Goal: Contribute content: Add original content to the website for others to see

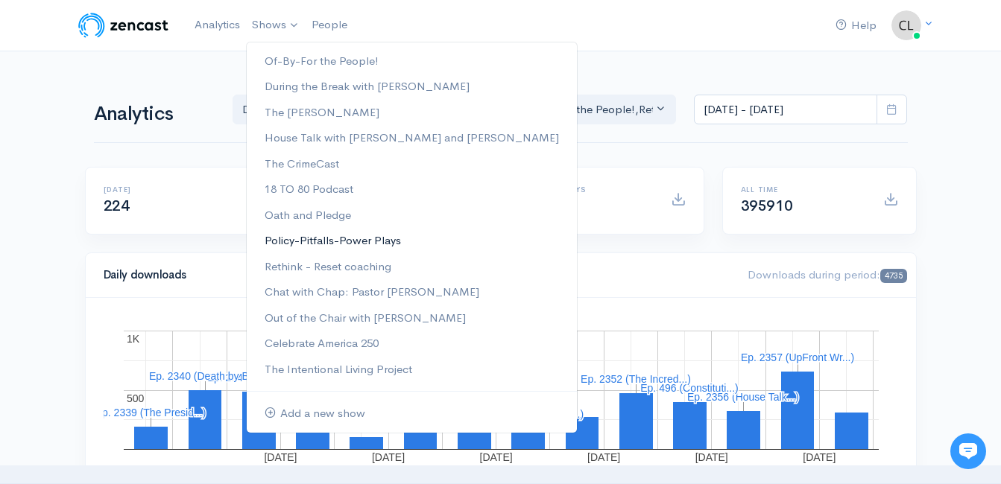
click at [276, 235] on link "Policy-Pitfalls-Power Plays" at bounding box center [412, 241] width 330 height 26
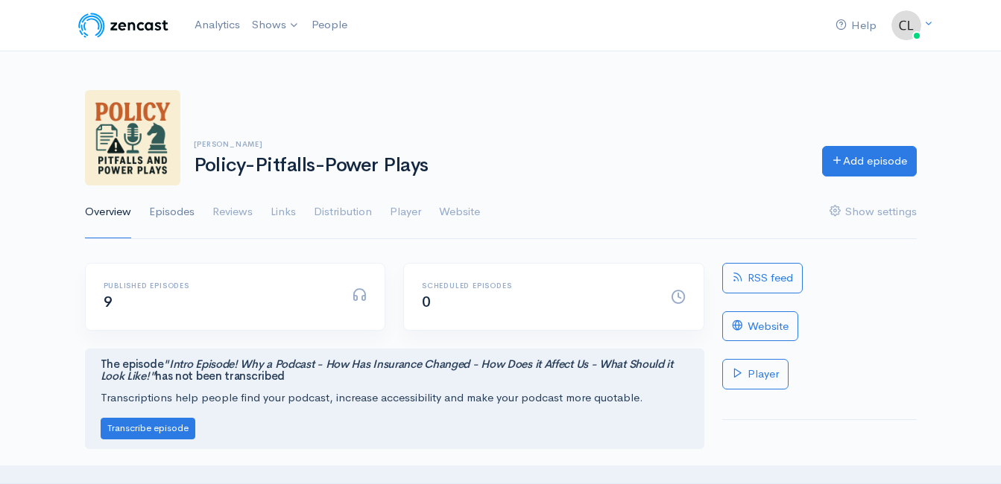
click at [169, 213] on link "Episodes" at bounding box center [171, 213] width 45 height 54
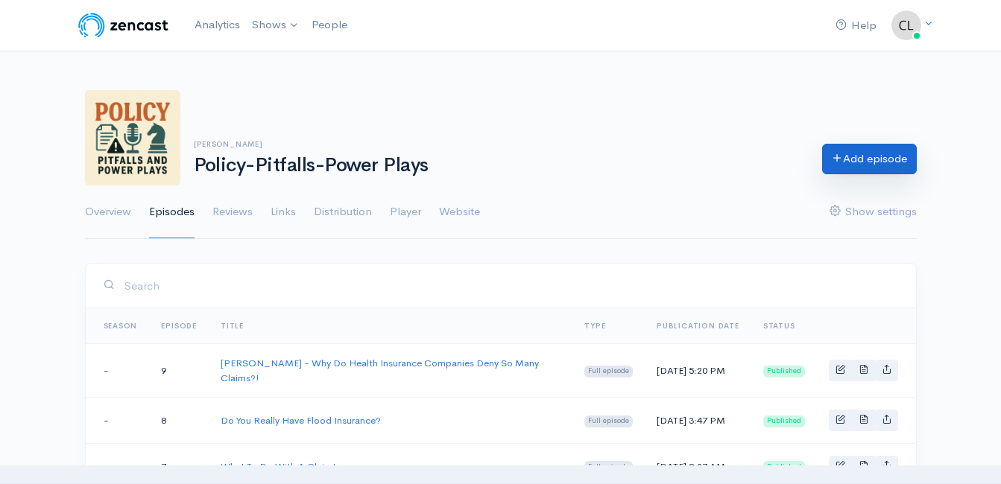
click at [844, 159] on link "Add episode" at bounding box center [869, 159] width 95 height 31
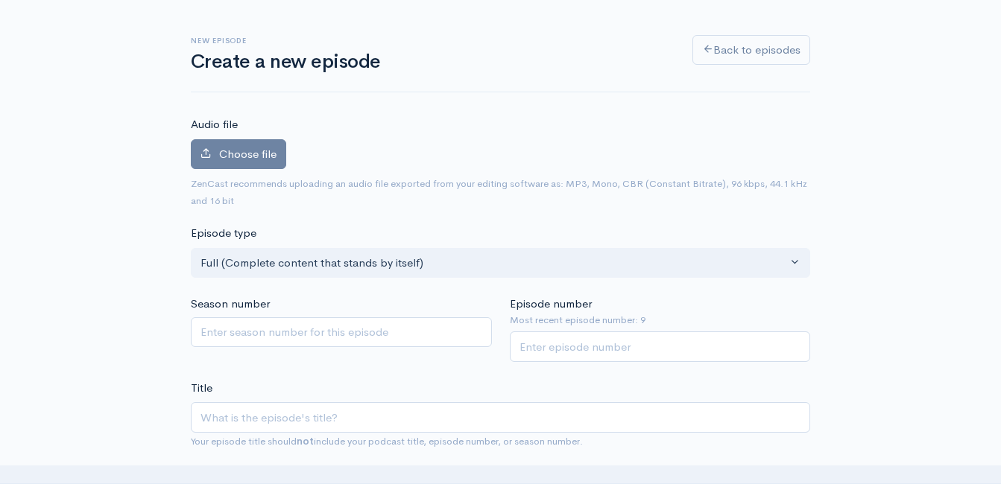
scroll to position [233, 0]
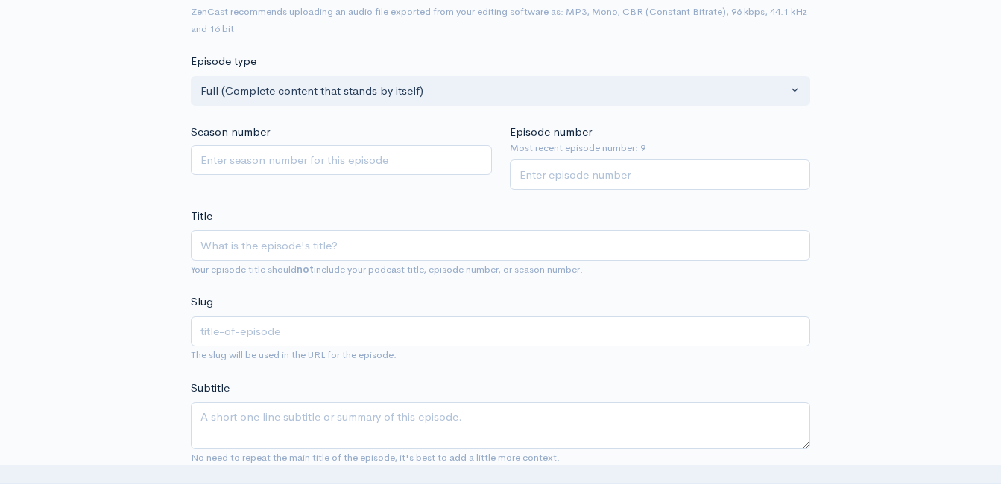
click at [391, 246] on input "Title" at bounding box center [500, 245] width 619 height 31
type input "H"
type input "h"
type input "Ho"
type input "ho"
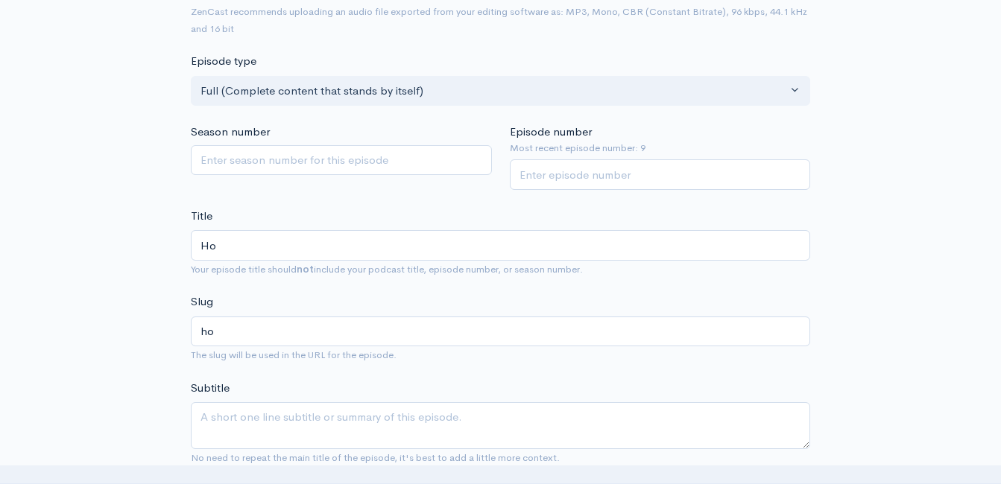
type input "How"
type input "how"
type input "How S"
type input "how-s"
type input "How St"
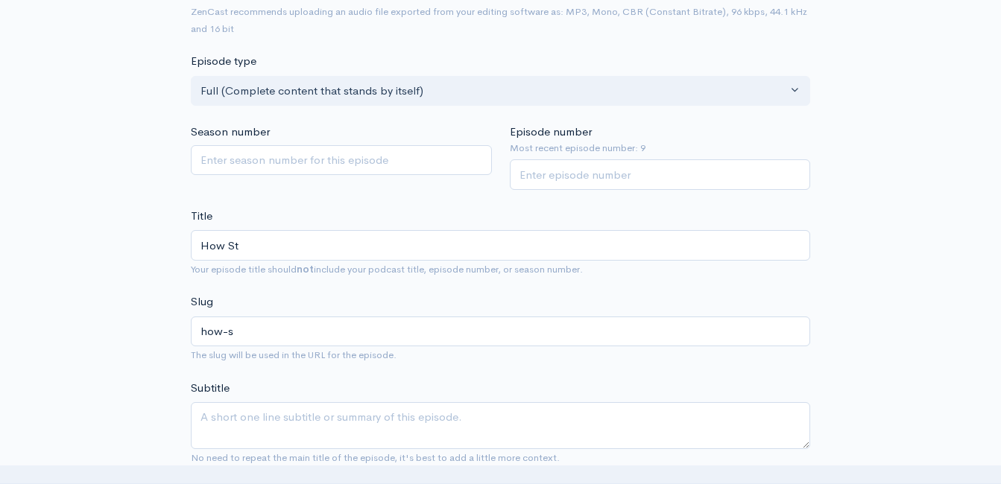
type input "how-st"
type input "How Sta"
type input "how-sta"
type input "How Stat"
type input "how-stat"
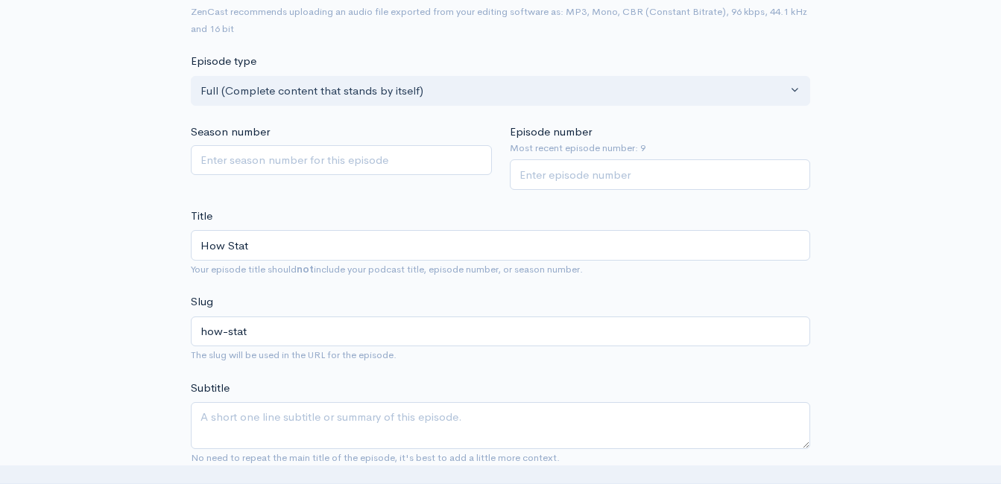
type input "How State"
type input "how-state"
type input "How States"
type input "how-states"
type input "How State"
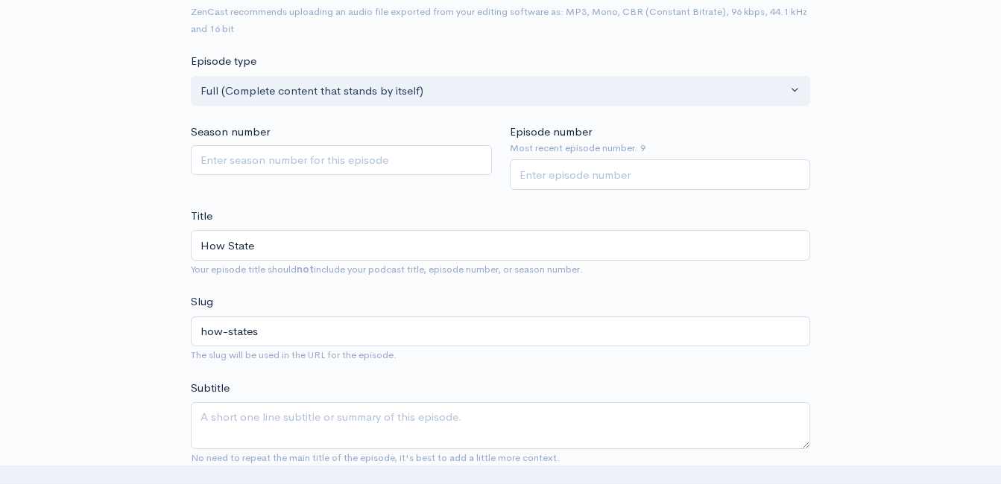
type input "how-state"
type input "How State L"
type input "how-state-l"
type input "How State Lw"
type input "how-state-lw"
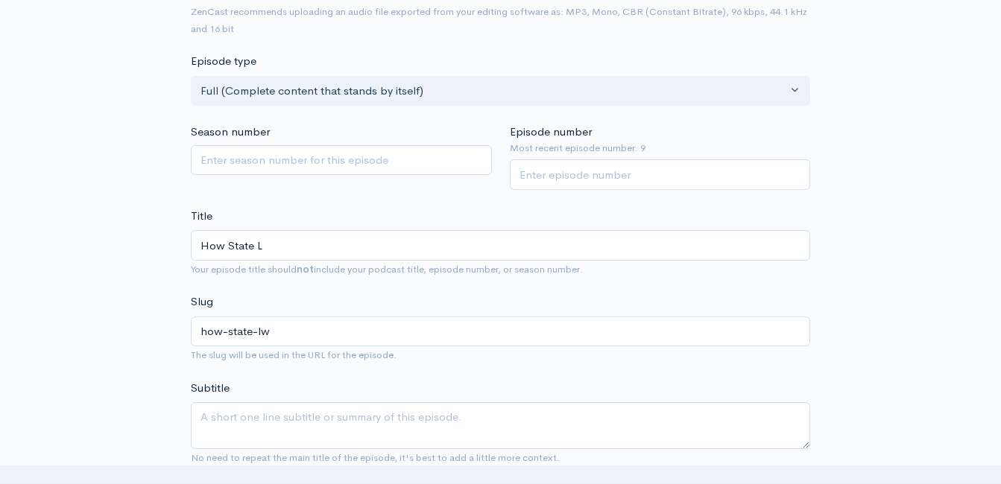
type input "How State La"
type input "how-state-la"
type input "How State Law"
type input "how-state-law"
type input "How State Laws"
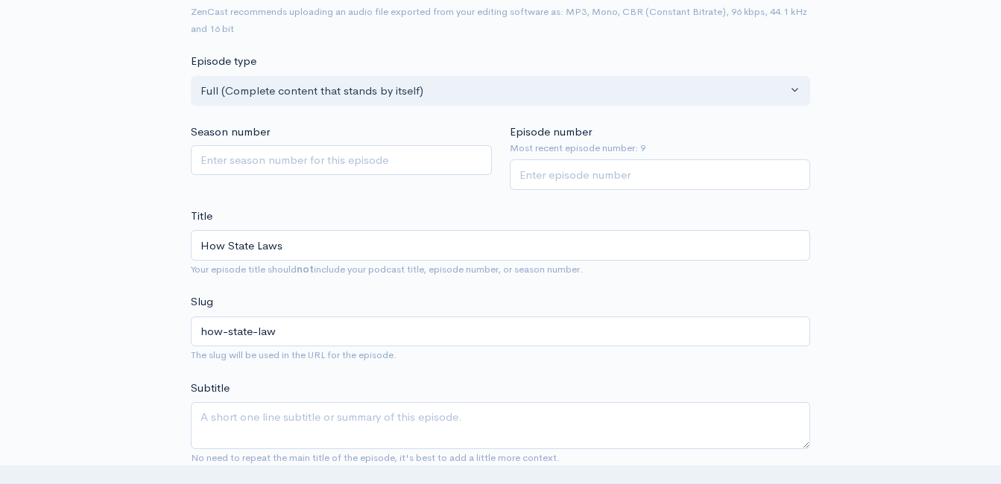
type input "how-state-laws"
type input "How State Laws M"
type input "how-state-laws-m"
type input "How State Laws Ma"
type input "how-state-laws-ma"
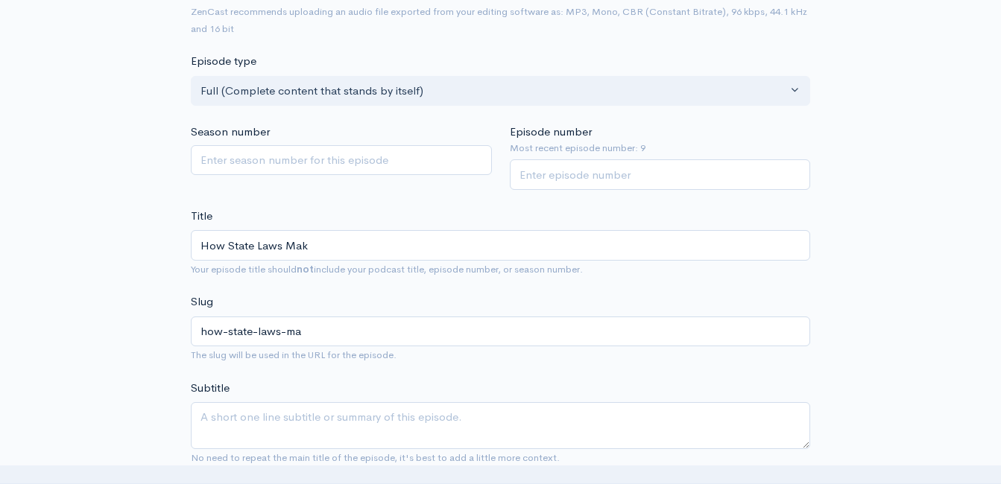
type input "How State Laws Make"
type input "how-state-laws-make"
type input "How State Laws Make I"
type input "how-state-laws-make-i"
type input "How State Laws Make It"
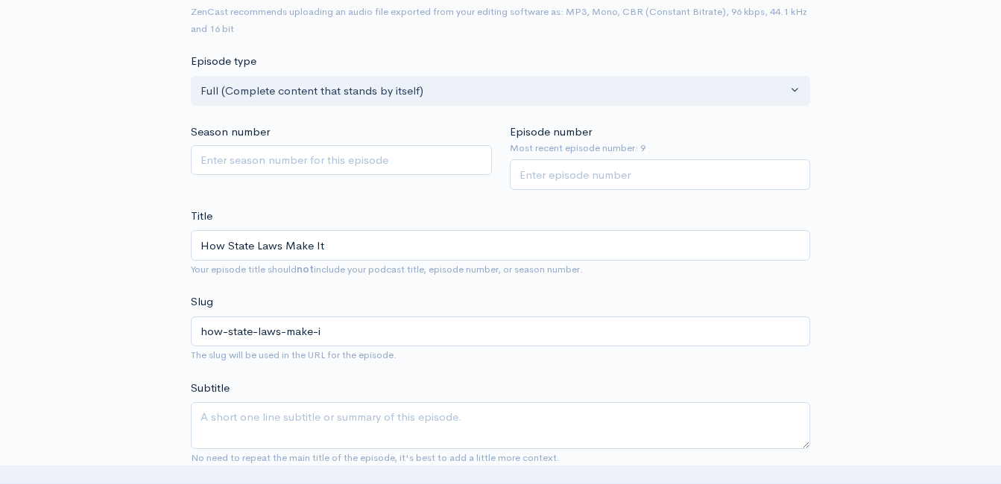
type input "how-state-laws-make-it"
type input "How State Laws Make It E"
type input "how-state-laws-make-it-e"
type input "How State Laws Make It Eas"
type input "how-state-laws-make-it-eas"
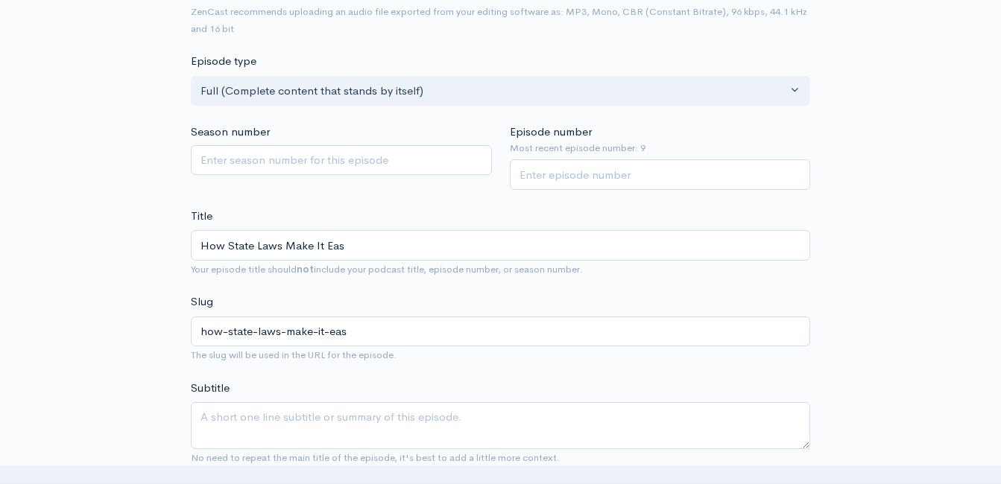
type input "How State Laws Make It Easy"
type input "how-state-laws-make-it-easy"
type input "How State Laws Make It Easy f"
type input "how-state-laws-make-it-easy-f"
type input "How State Laws Make It Easy fo"
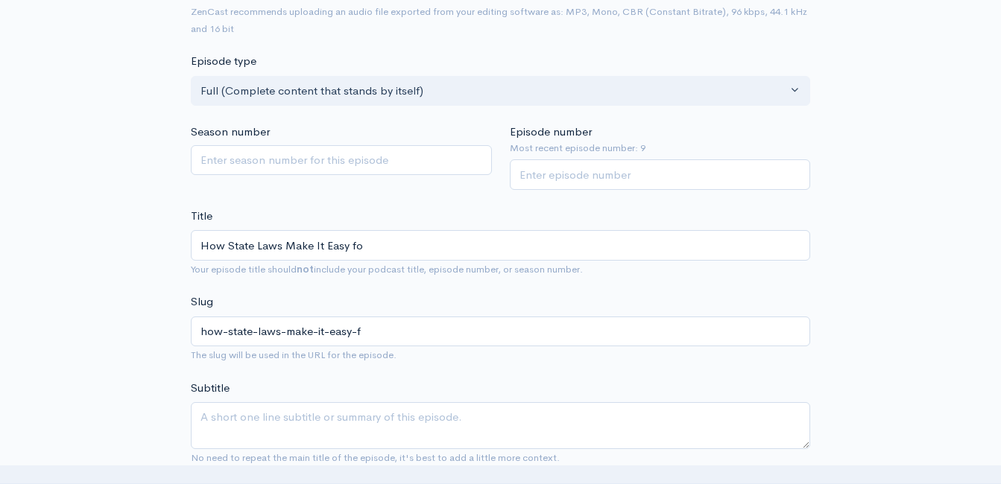
type input "how-state-laws-make-it-easy-fo"
type input "How State Laws Make It Easy f"
type input "how-state-laws-make-it-easy-f"
type input "How State Laws Make It Easy"
type input "how-state-laws-make-it-easy"
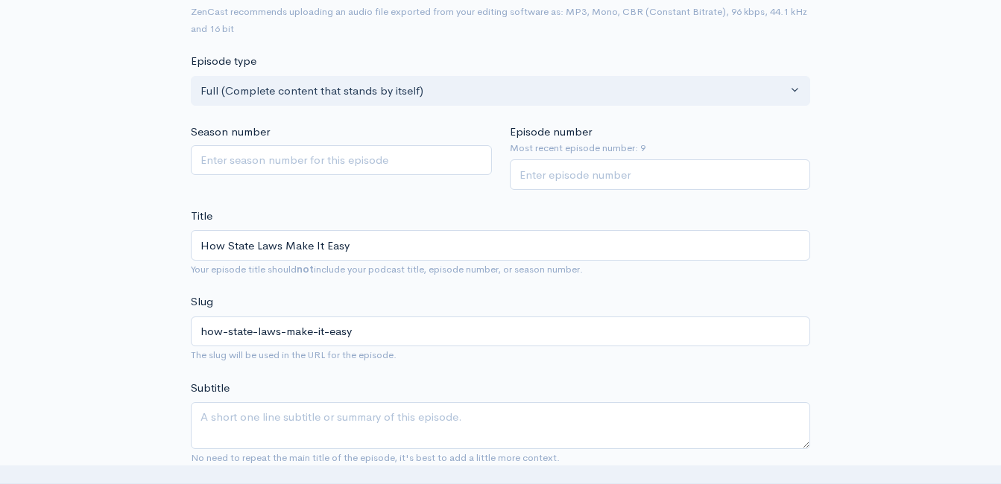
type input "How State Laws Make It Easy f"
type input "how-state-laws-make-it-easy-f"
type input "How State Laws Make It Easy fo"
type input "how-state-laws-make-it-easy-fo"
type input "How State Laws Make It Easy for"
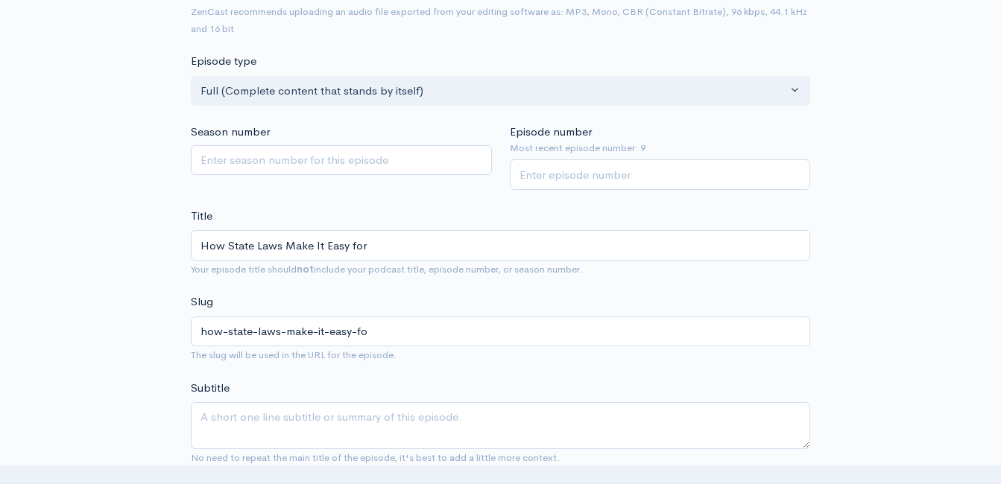
type input "how-state-laws-make-it-easy-for"
type input "How State Laws Make It Easy fo"
type input "how-state-laws-make-it-easy-fo"
type input "How State Laws Make It Easy f"
type input "how-state-laws-make-it-easy-f"
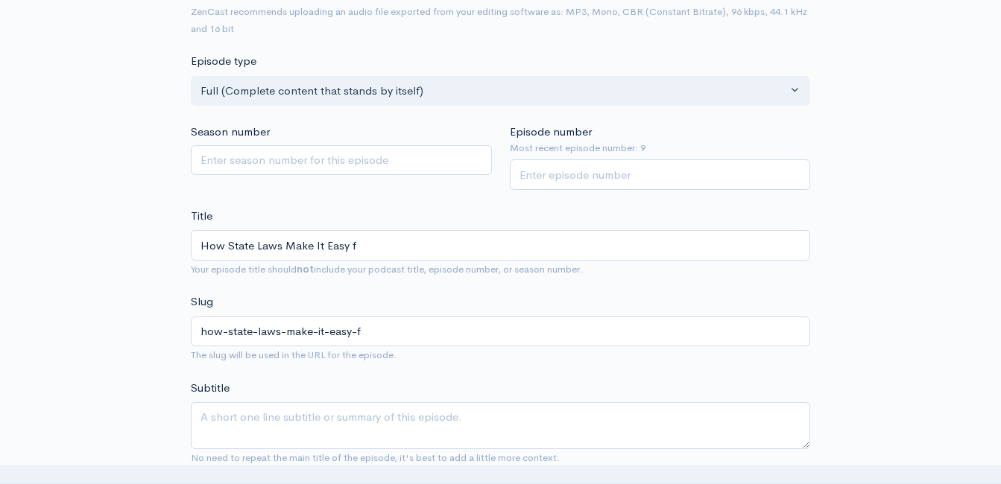
type input "How State Laws Make It Easy"
type input "how-state-laws-make-it-easy"
type input "How State Laws Make It Easy F"
type input "how-state-laws-make-it-easy-f"
type input "How State Laws Make It Easy Fo"
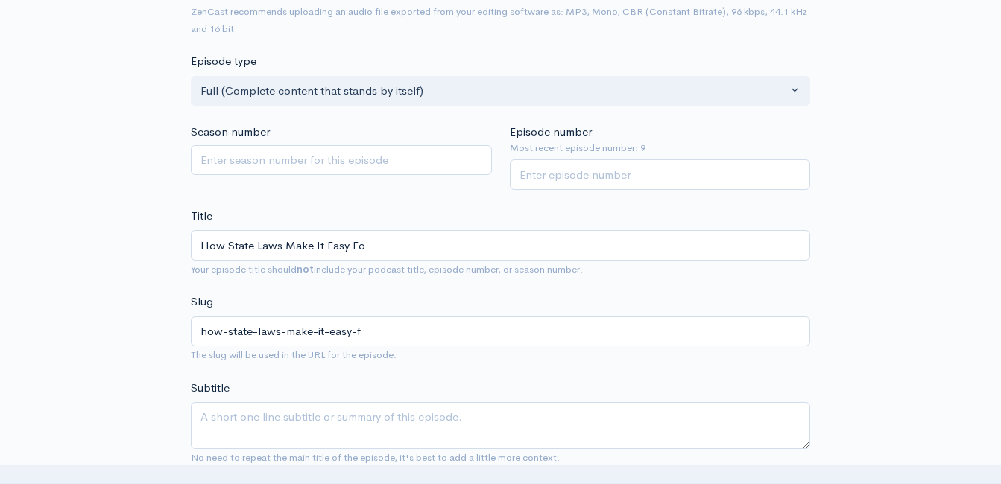
type input "how-state-laws-make-it-easy-fo"
type input "How State Laws Make It Easy For"
type input "how-state-laws-make-it-easy-for"
type input "How State Laws Make It Easy For I"
type input "how-state-laws-make-it-easy-for-i"
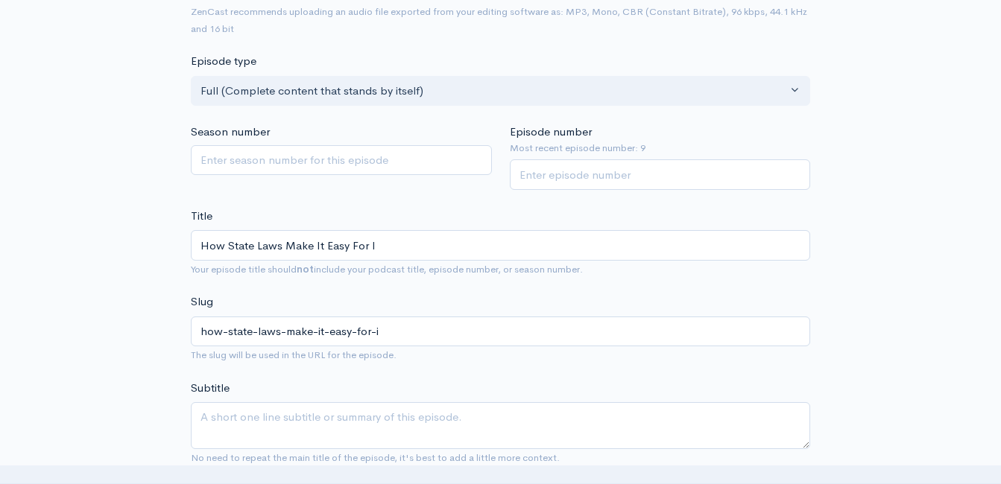
type input "How State Laws Make It Easy For In"
type input "how-state-laws-make-it-easy-for-in"
type input "How State Laws Make It Easy For Ins"
type input "how-state-laws-make-it-easy-for-ins"
type input "How State Laws Make It Easy For Insu"
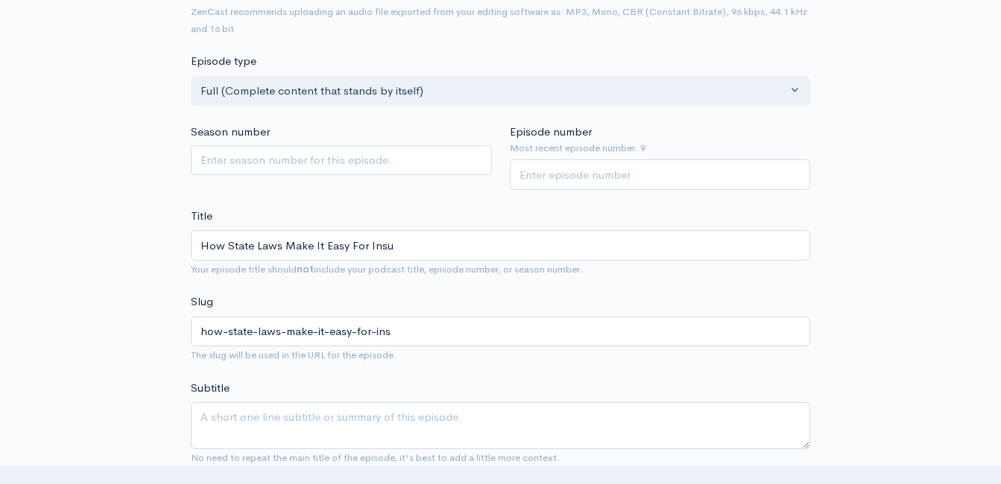
type input "how-state-laws-make-it-easy-for-insu"
type input "How State Laws Make It Easy For Insur"
type input "how-state-laws-make-it-easy-for-insur"
type input "How State Laws Make It Easy For Insura"
type input "how-state-laws-make-it-easy-for-insura"
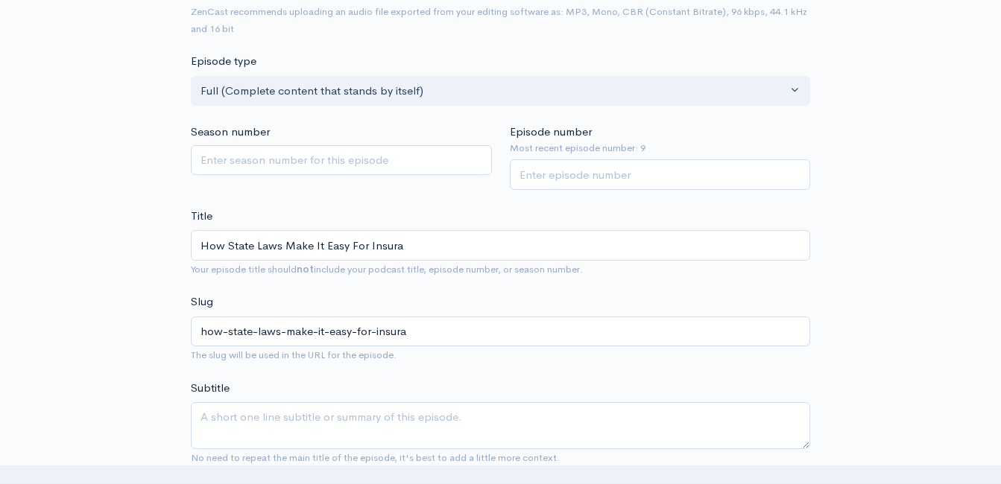
type input "How State Laws Make It Easy For Insuran"
type input "how-state-laws-make-it-easy-for-insuran"
type input "How State Laws Make It Easy For Insuranc"
type input "how-state-laws-make-it-easy-for-insuranc"
type input "How State Laws Make It Easy For Insurance"
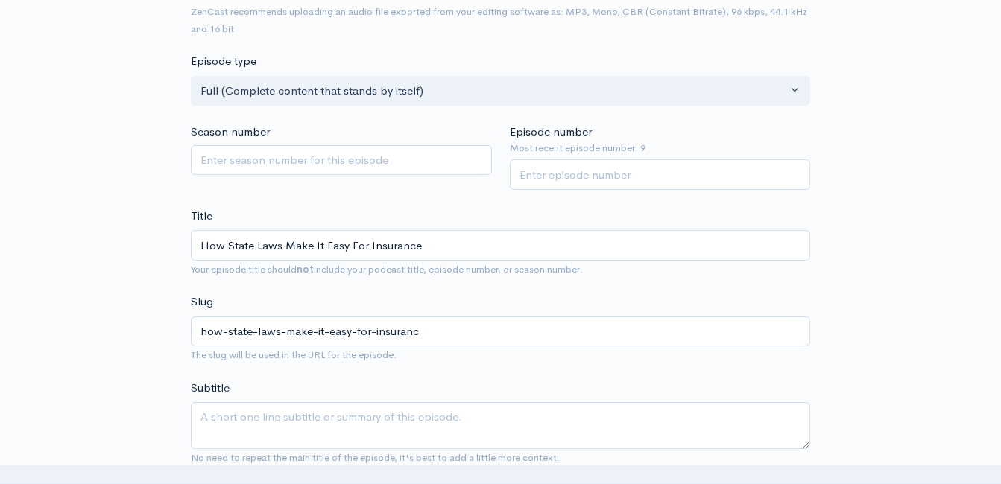
type input "how-state-laws-make-it-easy-for-insurance"
type input "How State Laws Make It Easy For Insurance C"
type input "how-state-laws-make-it-easy-for-insurance-c"
type input "How State Laws Make It Easy For Insurance Com"
type input "how-state-laws-make-it-easy-for-insurance-com"
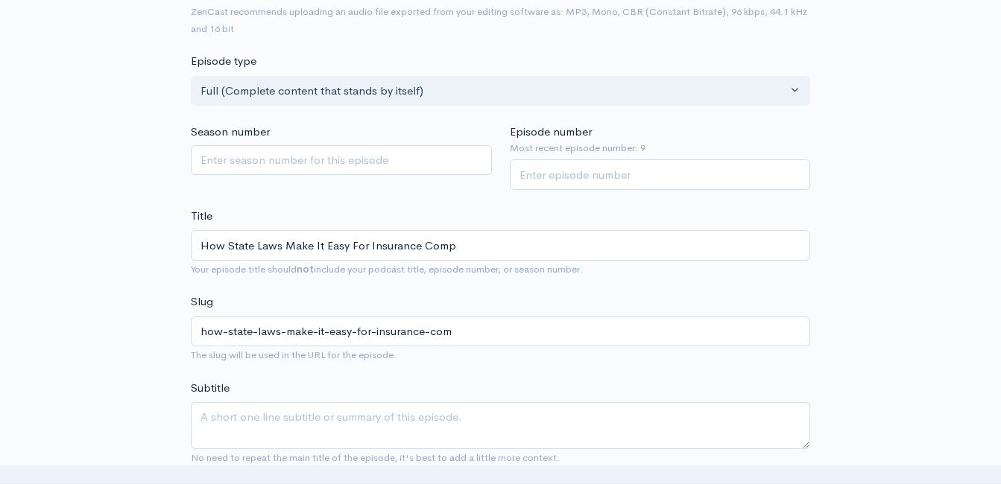
type input "How State Laws Make It Easy For Insurance Compa"
type input "how-state-laws-make-it-easy-for-insurance-compa"
type input "How State Laws Make It Easy For Insurance Compan"
type input "how-state-laws-make-it-easy-for-insurance-compan"
type input "How State Laws Make It Easy For Insurance Compani"
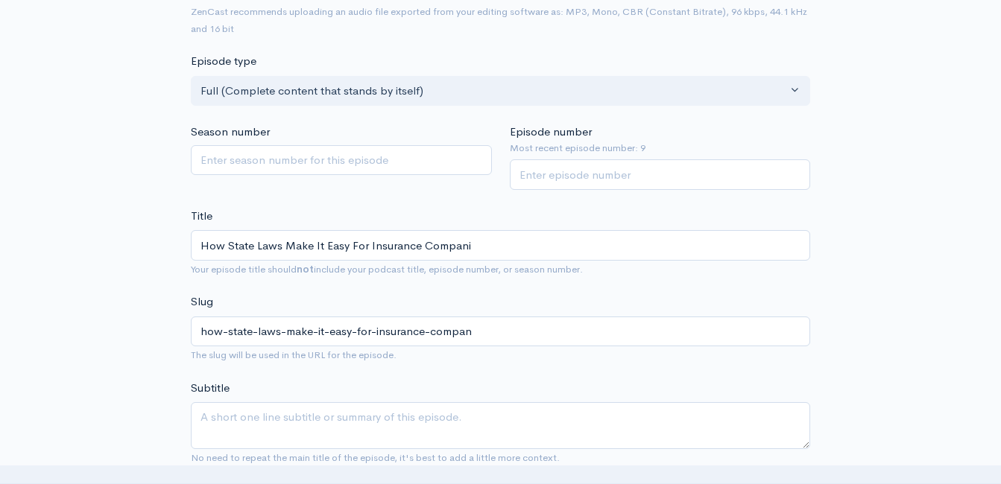
type input "how-state-laws-make-it-easy-for-insurance-compani"
type input "How State Laws Make It Easy For Insurance Companie"
type input "how-state-laws-make-it-easy-for-insurance-companie"
type input "How State Laws Make It Easy For Insurance Companies"
type input "how-state-laws-make-it-easy-for-insurance-companies"
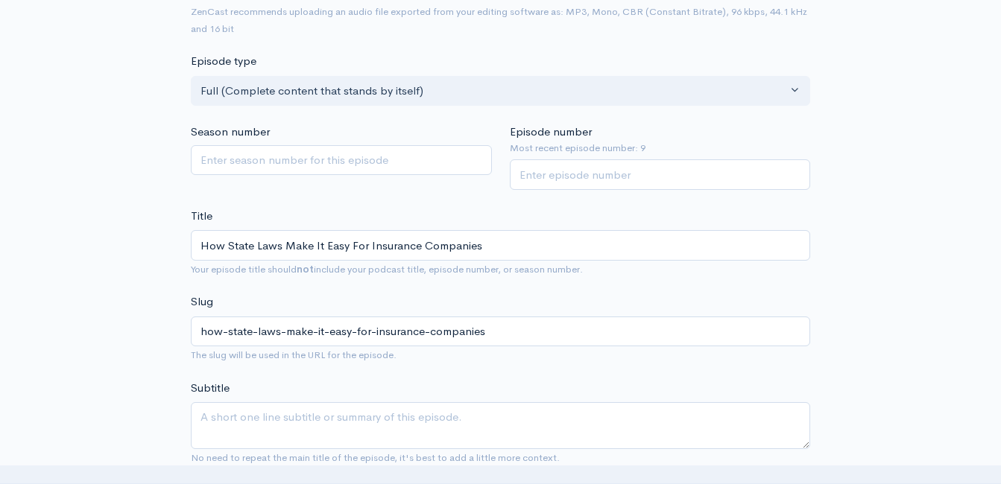
type input "How State Laws Make It Easy For Insurance Companies T"
type input "how-state-laws-make-it-easy-for-insurance-companies-t"
type input "How State Laws Make It Easy For Insurance Companies TO"
type input "how-state-laws-make-it-easy-for-insurance-companies-to"
type input "How State Laws Make It Easy For Insurance Companies T"
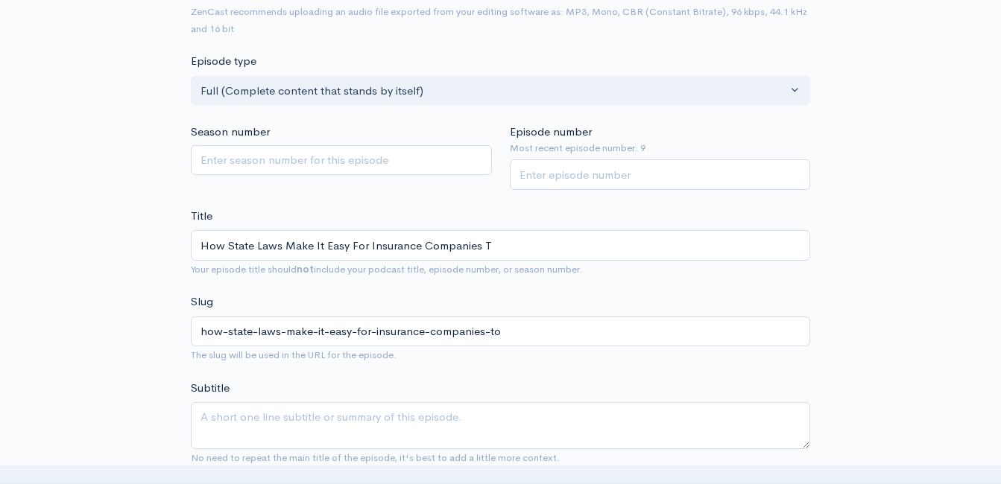
type input "how-state-laws-make-it-easy-for-insurance-companies-t"
type input "How State Laws Make It Easy For Insurance Companies To"
type input "how-state-laws-make-it-easy-for-insurance-companies-to"
type input "How State Laws Make It Easy For Insurance Companies To D"
type input "how-state-laws-make-it-easy-for-insurance-companies-to-d"
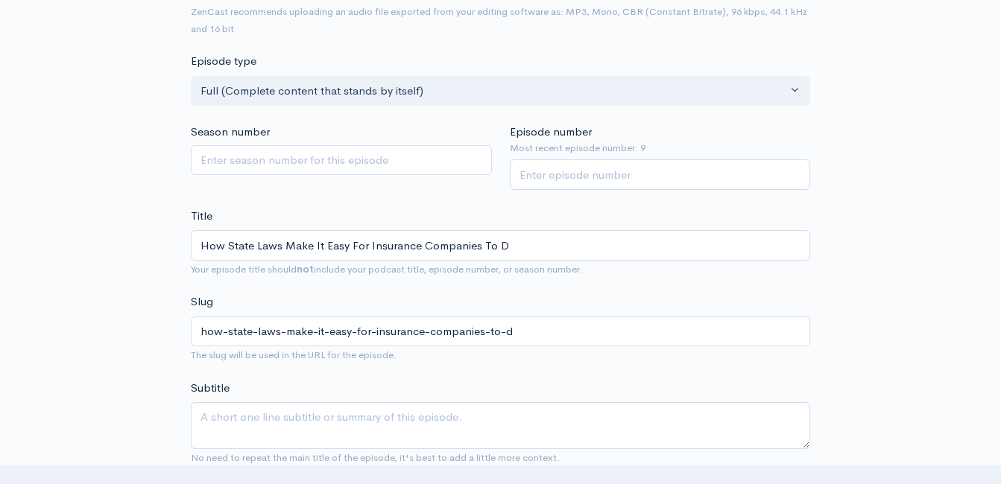
type input "How State Laws Make It Easy For Insurance Companies To De"
type input "how-state-laws-make-it-easy-for-insurance-companies-to-de"
type input "How State Laws Make It Easy For Insurance Companies To Den"
type input "how-state-laws-make-it-easy-for-insurance-companies-to-den"
type input "How State Laws Make It Easy For Insurance Companies To Deny"
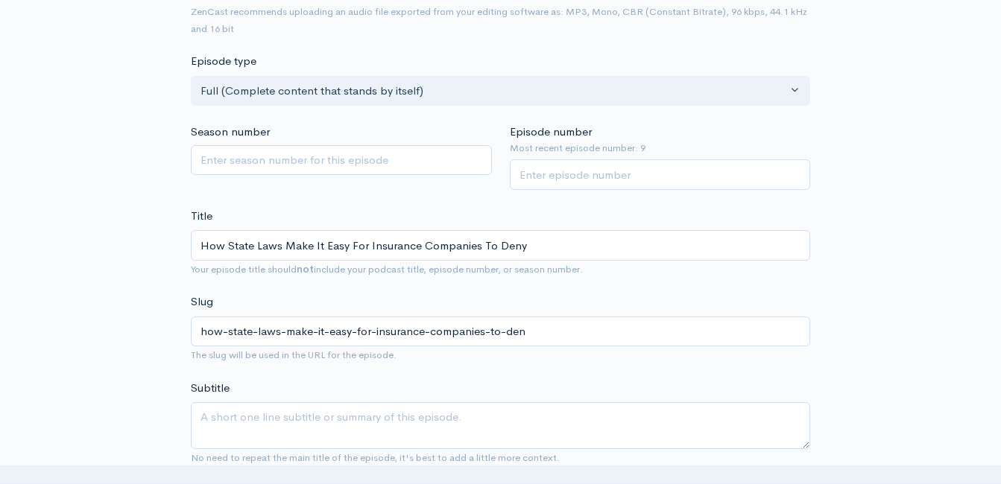
type input "how-state-laws-make-it-easy-for-insurance-companies-to-deny"
type input "How State Laws Make It Easy For Insurance Companies To Deny c"
type input "how-state-laws-make-it-easy-for-insurance-companies-to-deny-c"
type input "How State Laws Make It Easy For Insurance Companies To Deny cla"
type input "how-state-laws-make-it-easy-for-insurance-companies-to-deny-cla"
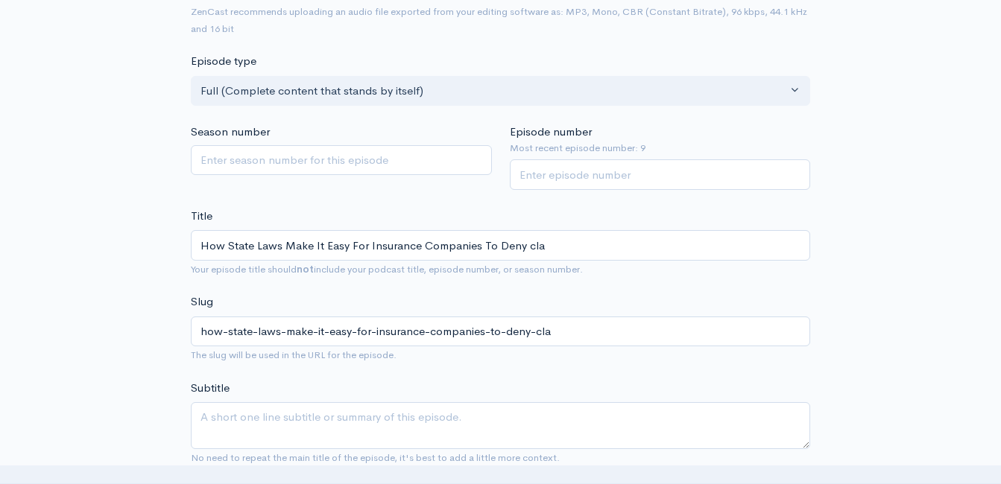
type input "How State Laws Make It Easy For Insurance Companies To Deny cl"
type input "how-state-laws-make-it-easy-for-insurance-companies-to-deny-cl"
type input "How State Laws Make It Easy For Insurance Companies To Deny c"
type input "how-state-laws-make-it-easy-for-insurance-companies-to-deny-c"
type input "How State Laws Make It Easy For Insurance Companies To Deny"
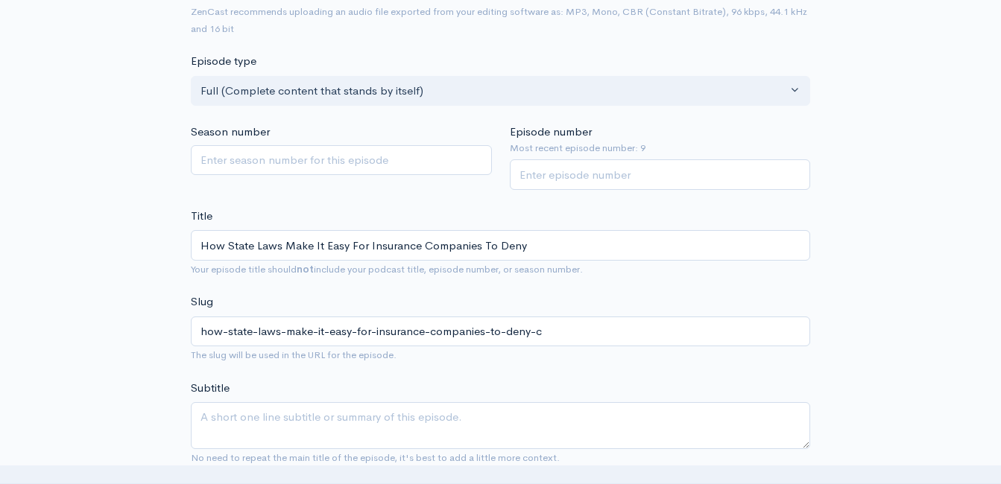
type input "how-state-laws-make-it-easy-for-insurance-companies-to-deny"
type input "How State Laws Make It Easy For Insurance Companies To Deny C"
type input "how-state-laws-make-it-easy-for-insurance-companies-to-deny-c"
type input "How State Laws Make It Easy For Insurance Companies To Deny Cl"
type input "how-state-laws-make-it-easy-for-insurance-companies-to-deny-cl"
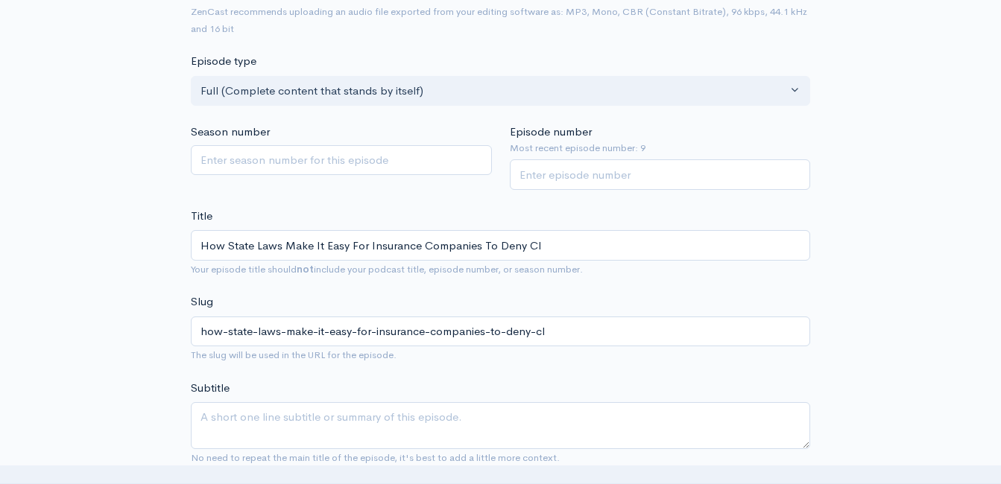
type input "How State Laws Make It Easy For Insurance Companies To Deny Cla"
type input "how-state-laws-make-it-easy-for-insurance-companies-to-deny-cla"
type input "How State Laws Make It Easy For Insurance Companies To Deny Clai"
type input "how-state-laws-make-it-easy-for-insurance-companies-to-deny-clai"
type input "How State Laws Make It Easy For Insurance Companies To Deny Claim"
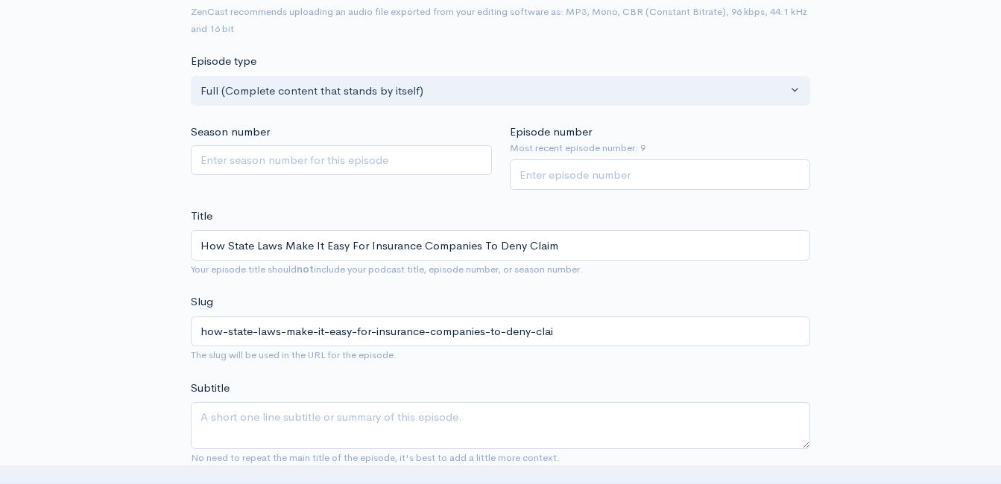
type input "how-state-laws-make-it-easy-for-insurance-companies-to-deny-claim"
type input "How State Laws Make It Easy For Insurance Companies To Deny Claims"
type input "how-state-laws-make-it-easy-for-insurance-companies-to-deny-claims"
type input "How State Laws Make It Easy For Insurance Companies To Deny Claims!"
click at [536, 165] on input "Episode number" at bounding box center [660, 174] width 301 height 31
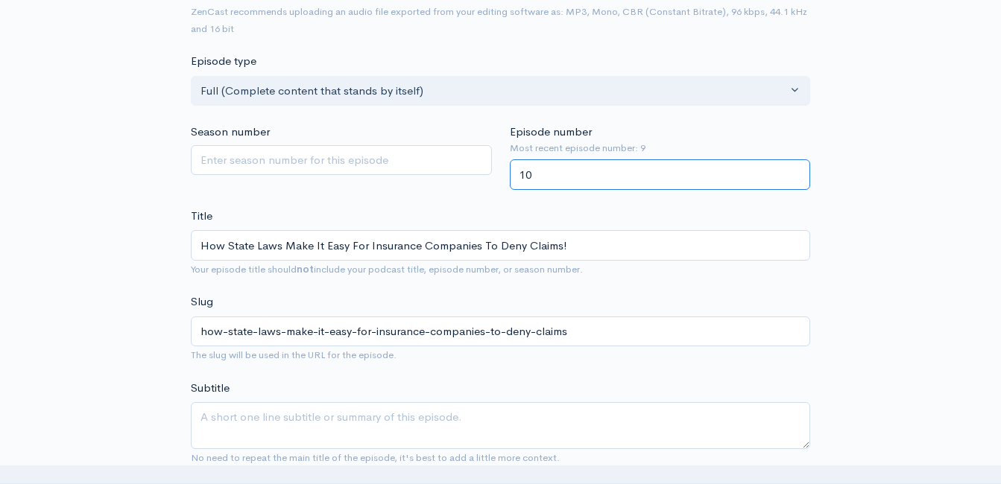
type input "10"
click at [445, 247] on input "How State Laws Make It Easy For Insurance Companies To Deny Claims!" at bounding box center [500, 245] width 619 height 31
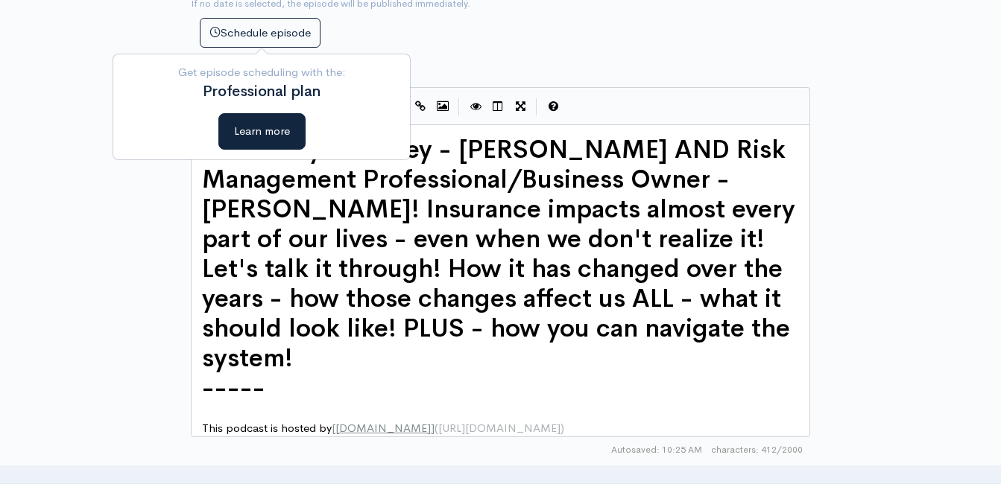
scroll to position [755, 0]
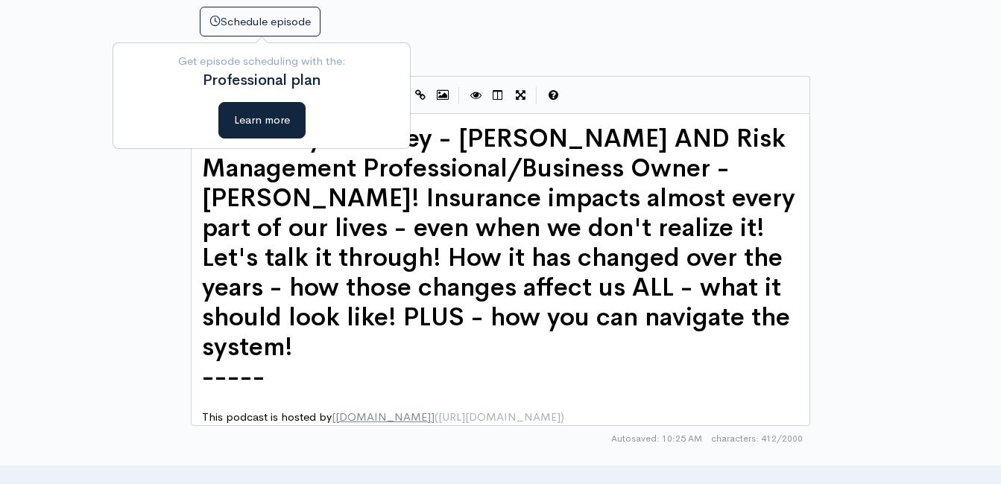
click at [266, 229] on span "Hosted by Attorney - Eric Buchanan AND Risk Management Professional/Business Ow…" at bounding box center [502, 243] width 600 height 240
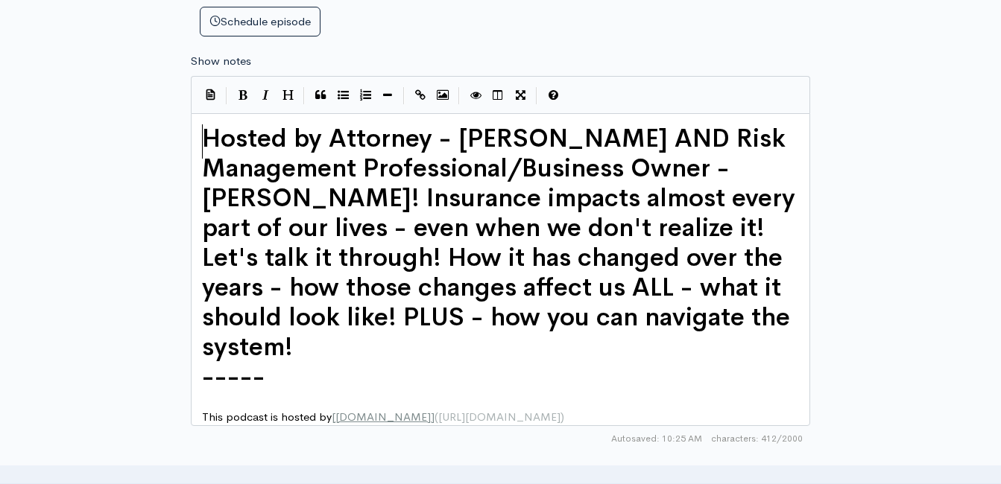
click at [200, 143] on pre "Hosted by Attorney - Eric Buchanan AND Risk Management Professional/Business Ow…" at bounding box center [506, 243] width 614 height 238
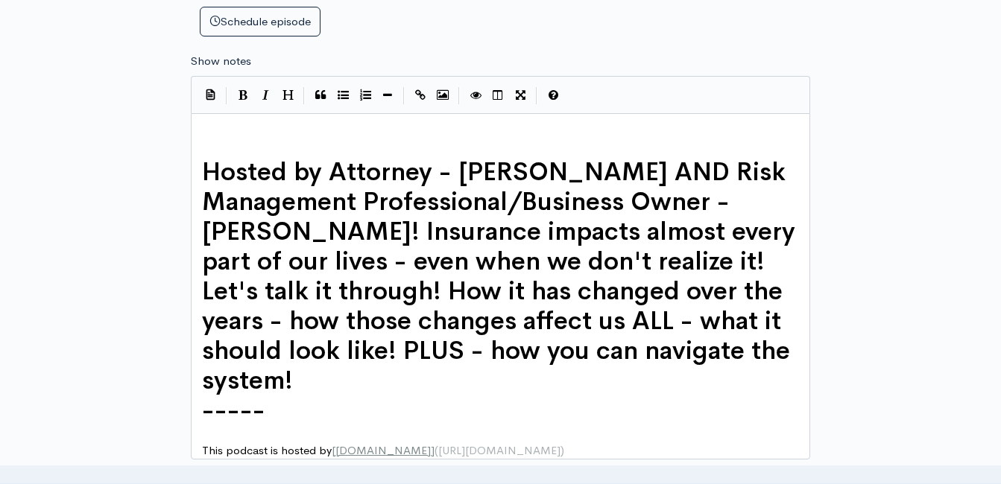
click at [258, 126] on pre "​" at bounding box center [506, 132] width 614 height 17
type textarea "​"
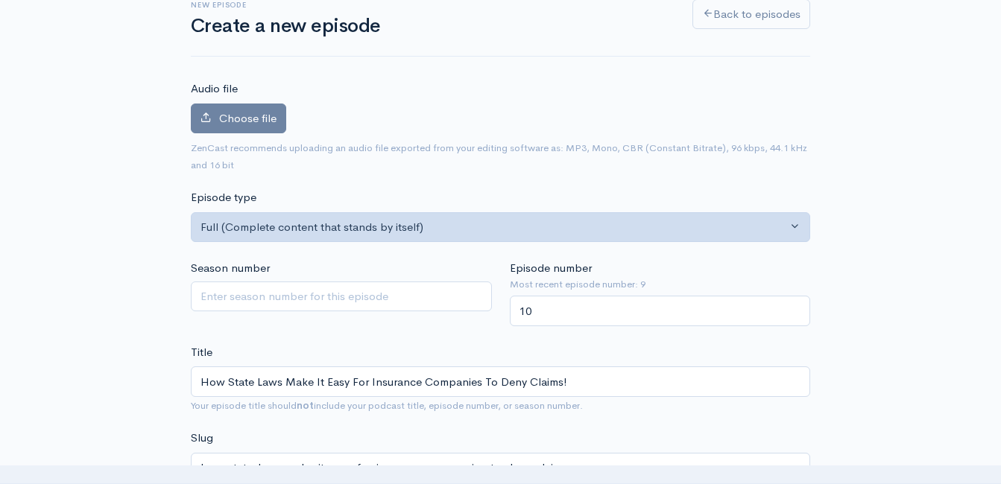
scroll to position [0, 0]
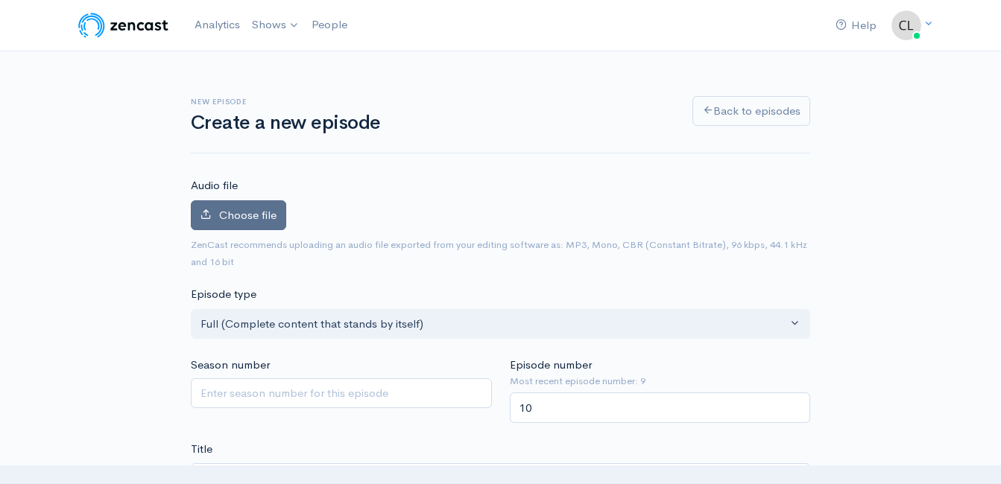
click at [267, 226] on label "Choose file" at bounding box center [238, 215] width 95 height 31
click at [0, 0] on input "Choose file" at bounding box center [0, 0] width 0 height 0
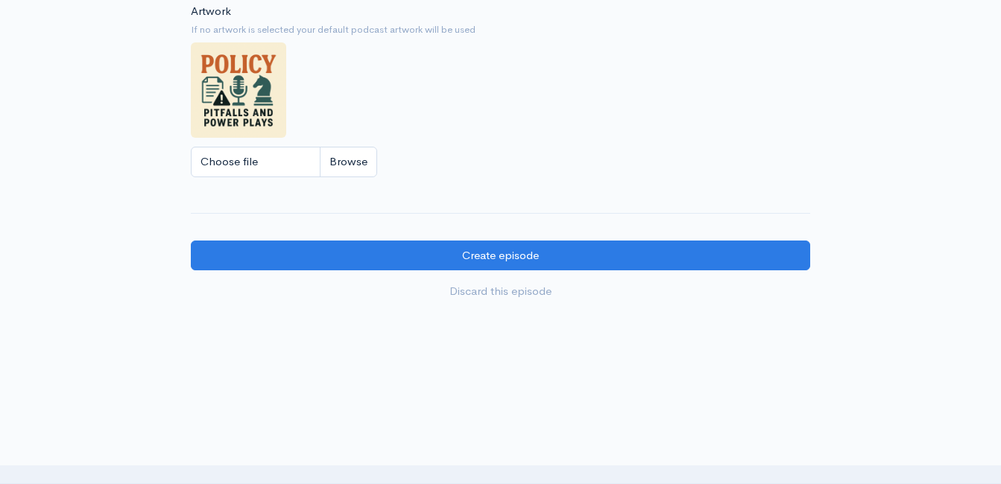
scroll to position [1488, 0]
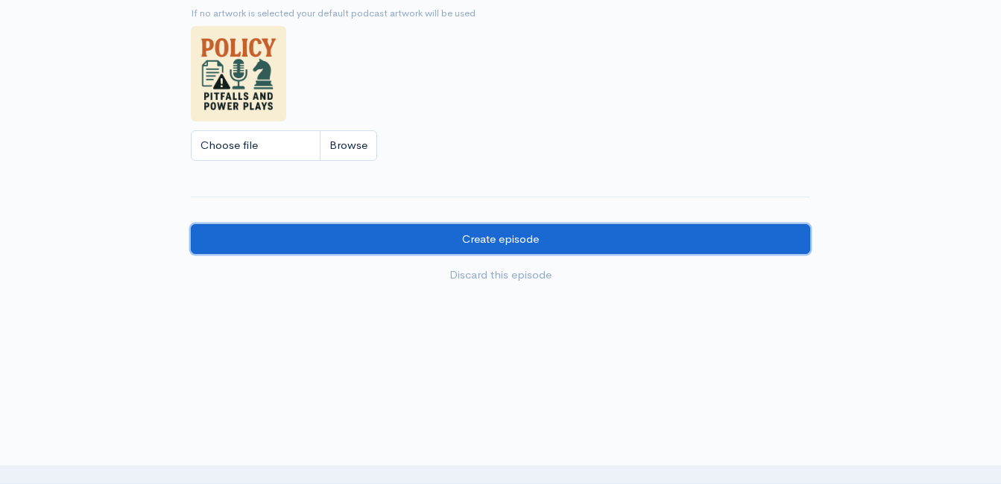
click at [668, 226] on input "Create episode" at bounding box center [500, 239] width 619 height 31
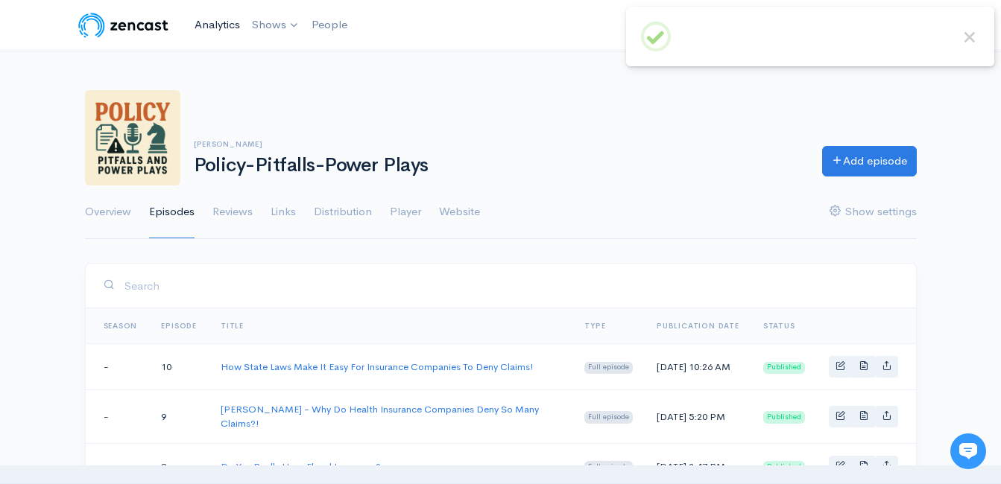
click at [229, 27] on link "Analytics" at bounding box center [216, 25] width 57 height 32
